Goal: Information Seeking & Learning: Learn about a topic

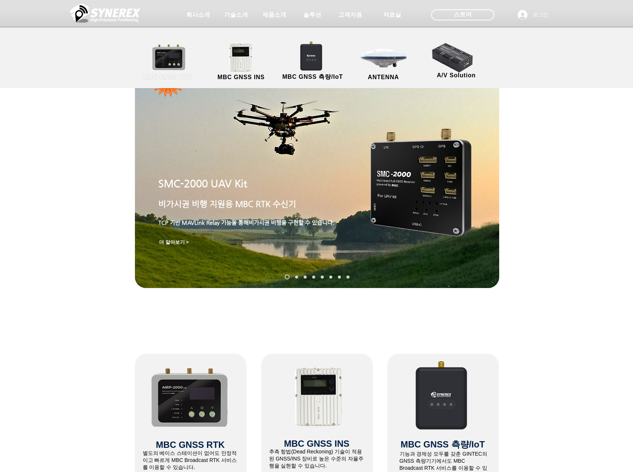
click at [170, 61] on link "MBC GNSS RTK" at bounding box center [168, 62] width 67 height 39
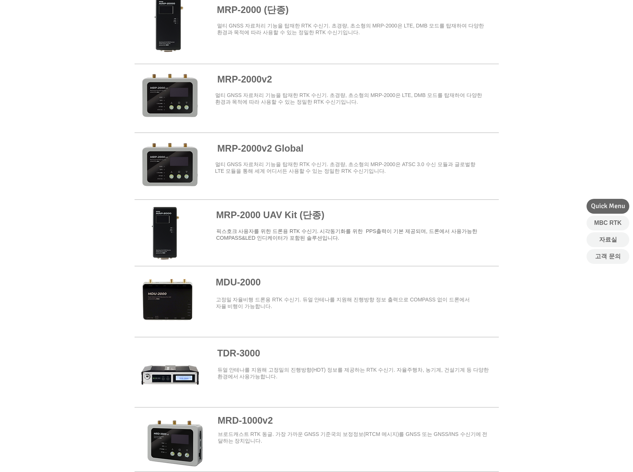
scroll to position [669, 0]
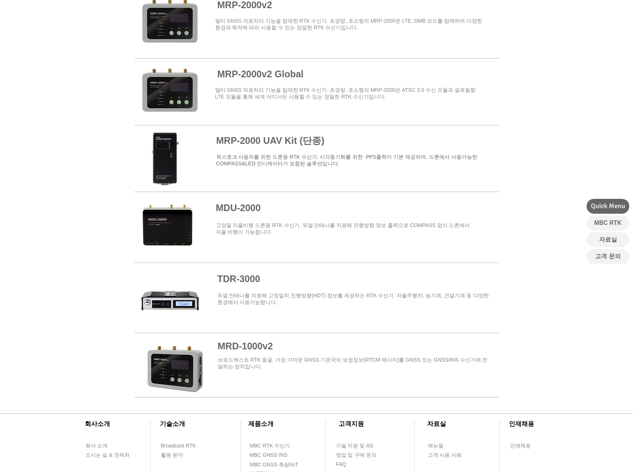
click at [156, 30] on span at bounding box center [317, 23] width 364 height 65
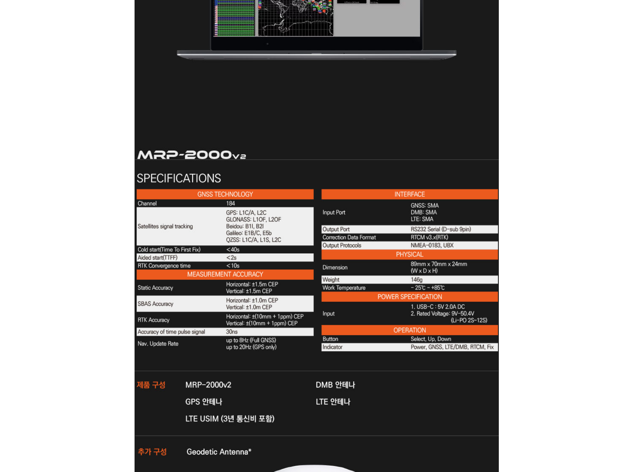
scroll to position [2379, 0]
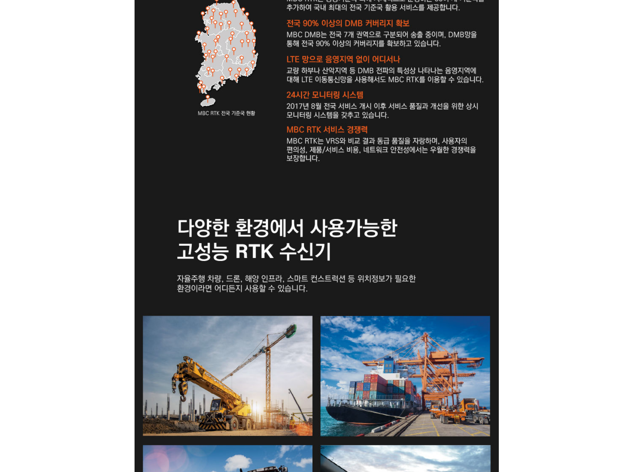
drag, startPoint x: 31, startPoint y: 268, endPoint x: 44, endPoint y: 188, distance: 80.2
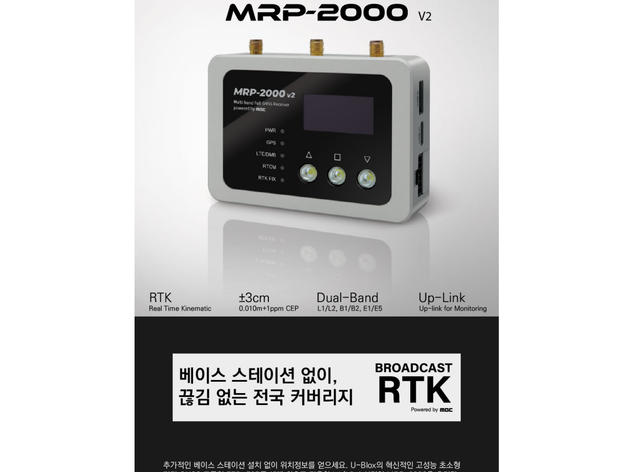
scroll to position [213, 0]
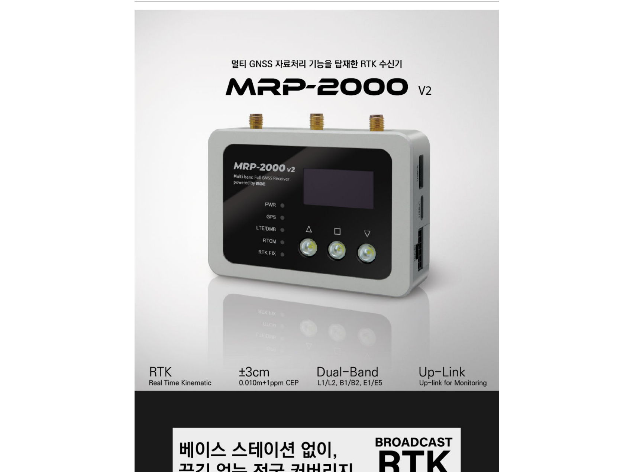
scroll to position [669, 0]
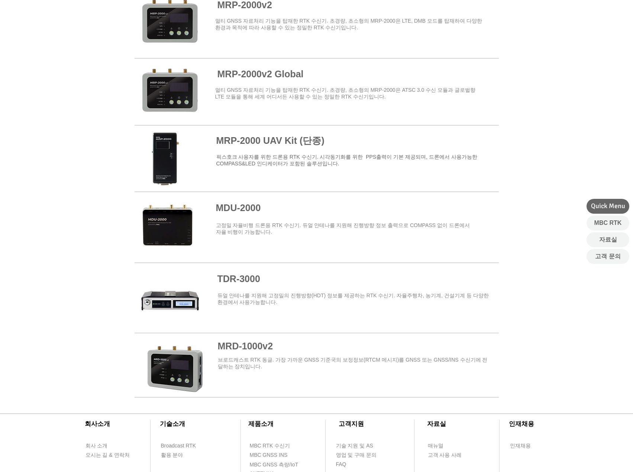
click at [155, 369] on span at bounding box center [317, 366] width 364 height 59
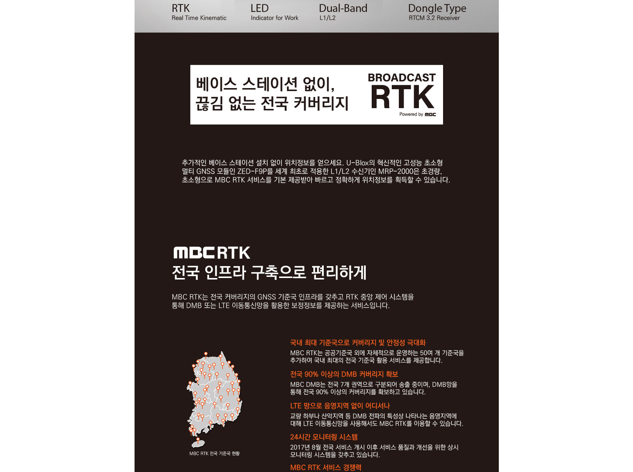
scroll to position [446, 0]
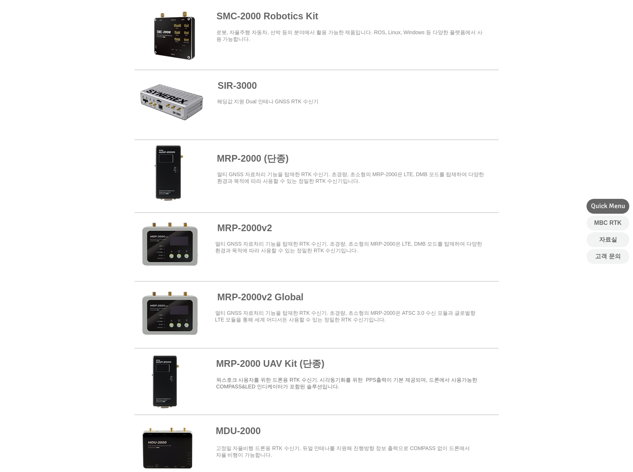
scroll to position [669, 0]
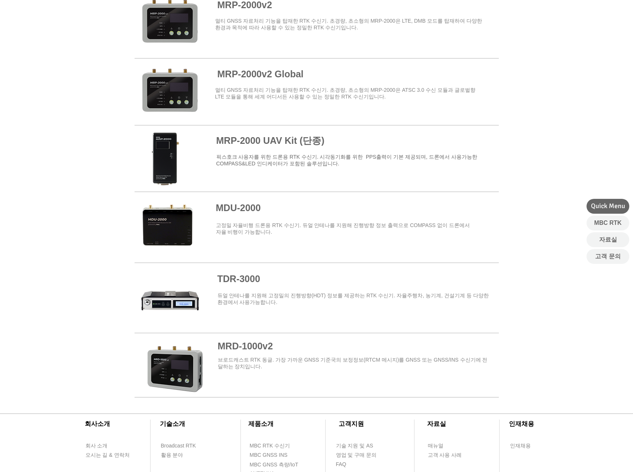
click at [170, 88] on span at bounding box center [317, 92] width 364 height 65
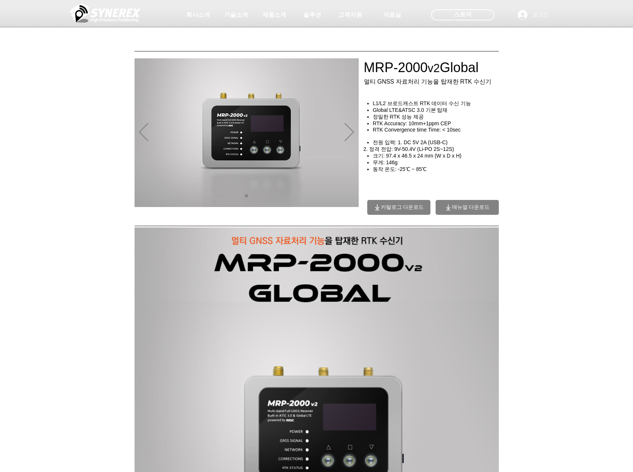
scroll to position [669, 0]
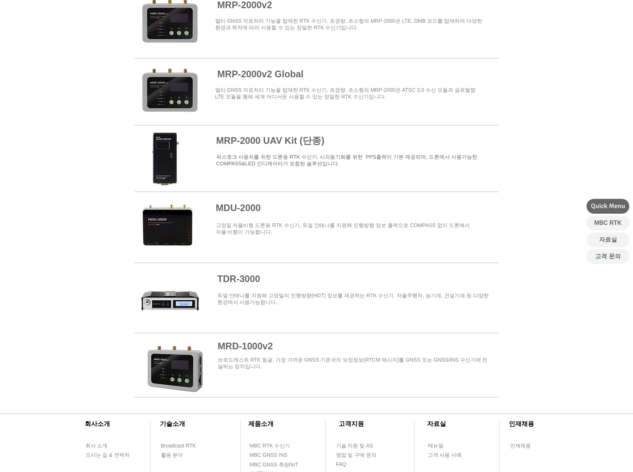
click at [160, 26] on span at bounding box center [317, 23] width 364 height 65
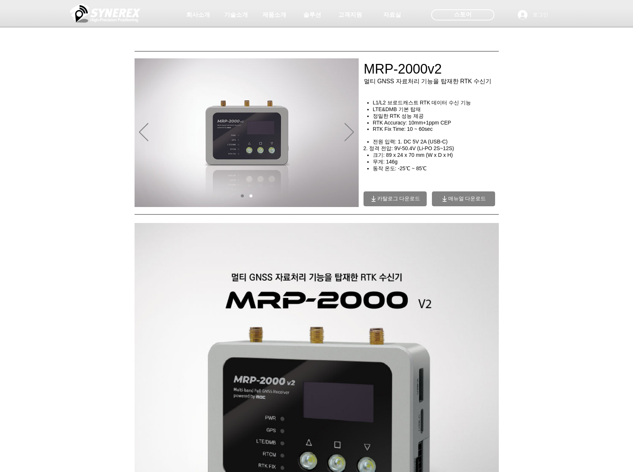
scroll to position [223, 0]
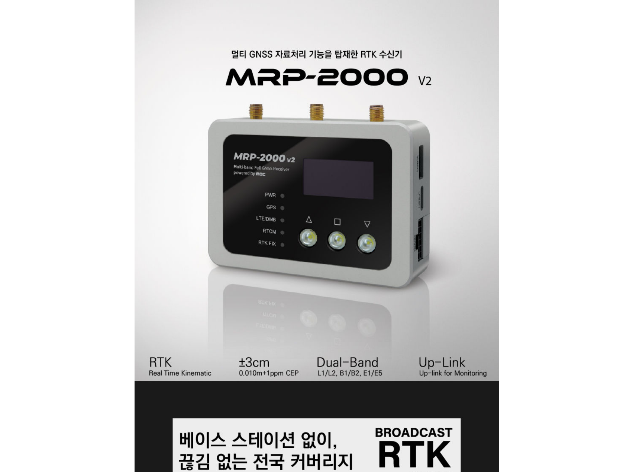
scroll to position [669, 0]
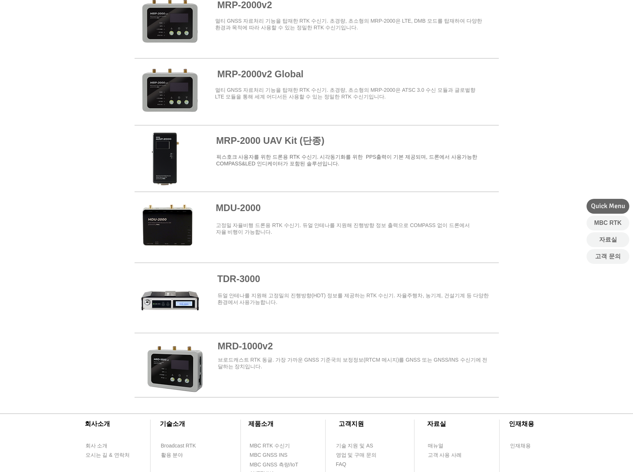
click at [182, 364] on span at bounding box center [317, 366] width 364 height 59
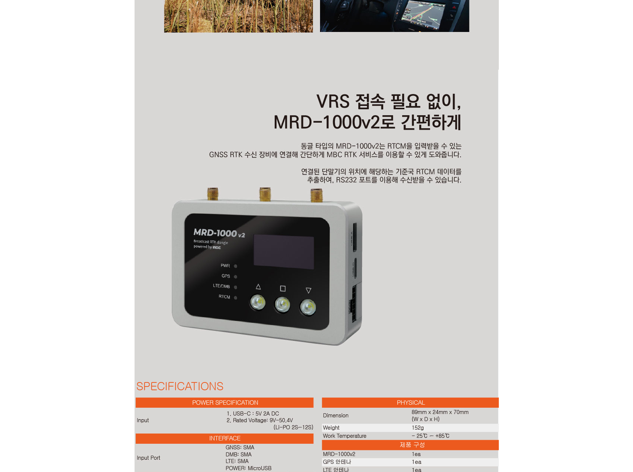
scroll to position [1524, 0]
